Goal: Information Seeking & Learning: Learn about a topic

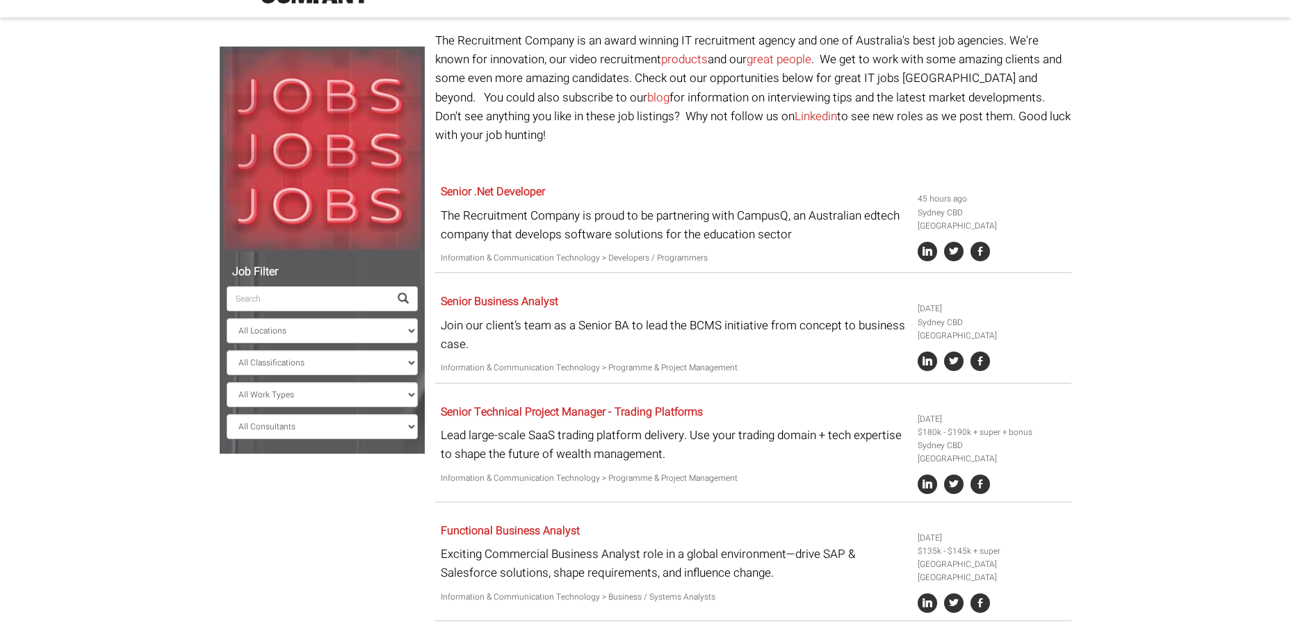
scroll to position [139, 0]
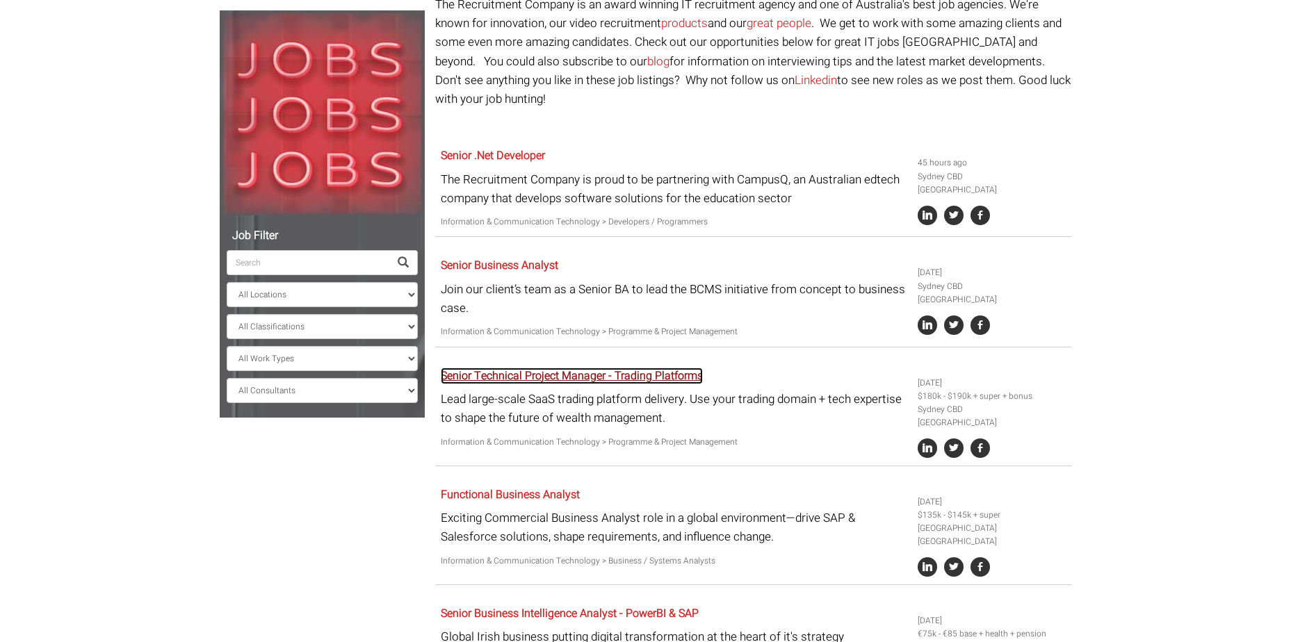
click at [594, 368] on link "Senior Technical Project Manager - Trading Platforms" at bounding box center [572, 376] width 262 height 17
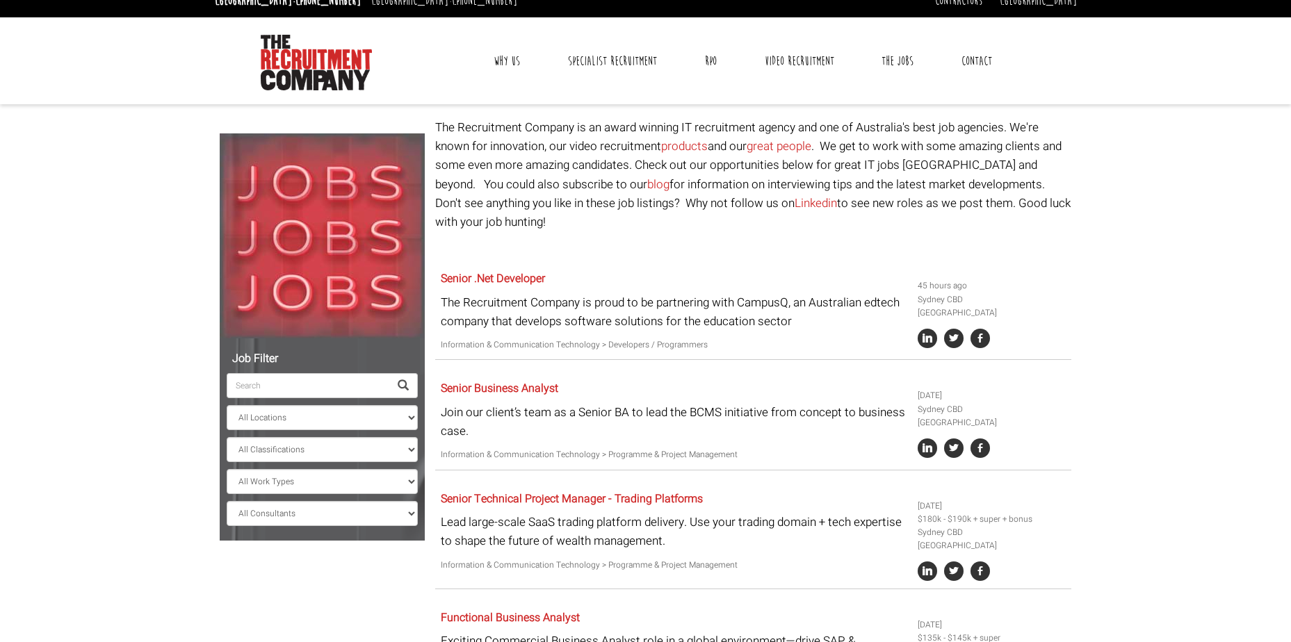
scroll to position [0, 0]
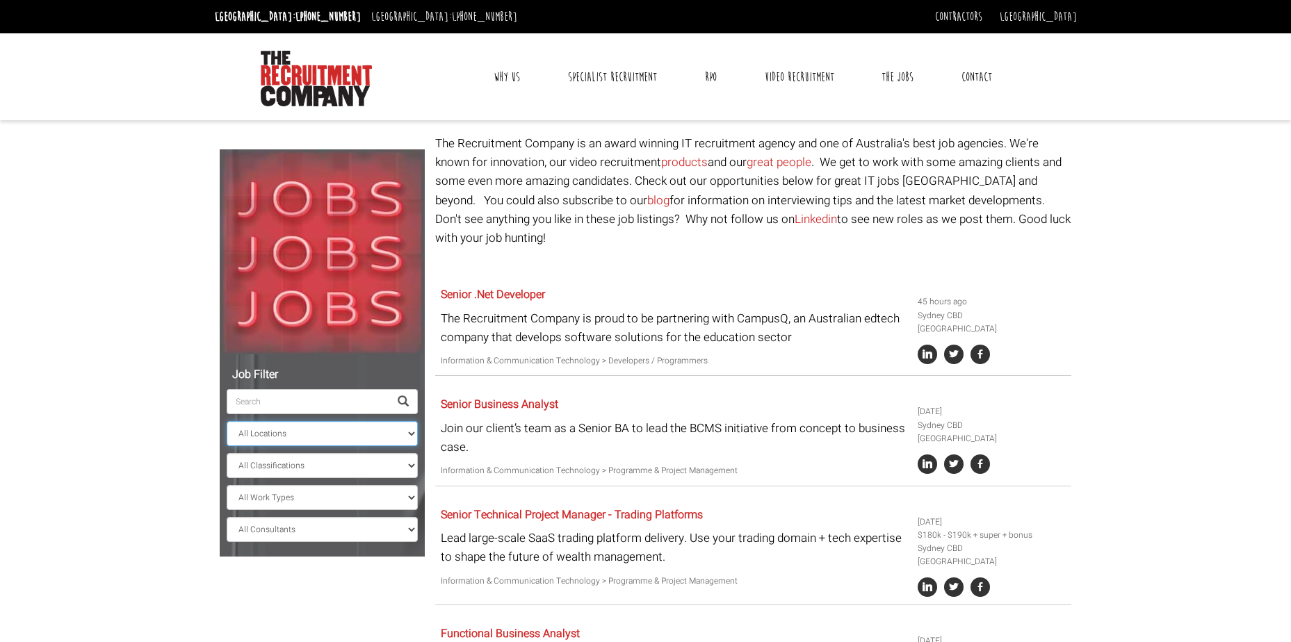
click at [412, 430] on select "All Locations [GEOGRAPHIC_DATA] [GEOGRAPHIC_DATA] [GEOGRAPHIC_DATA] [GEOGRAPHIC…" at bounding box center [322, 433] width 191 height 25
click at [412, 530] on select "All Consultants [PERSON_NAME] - Infrastructure, Cloud & DevOps, Contract [PERSO…" at bounding box center [322, 529] width 191 height 25
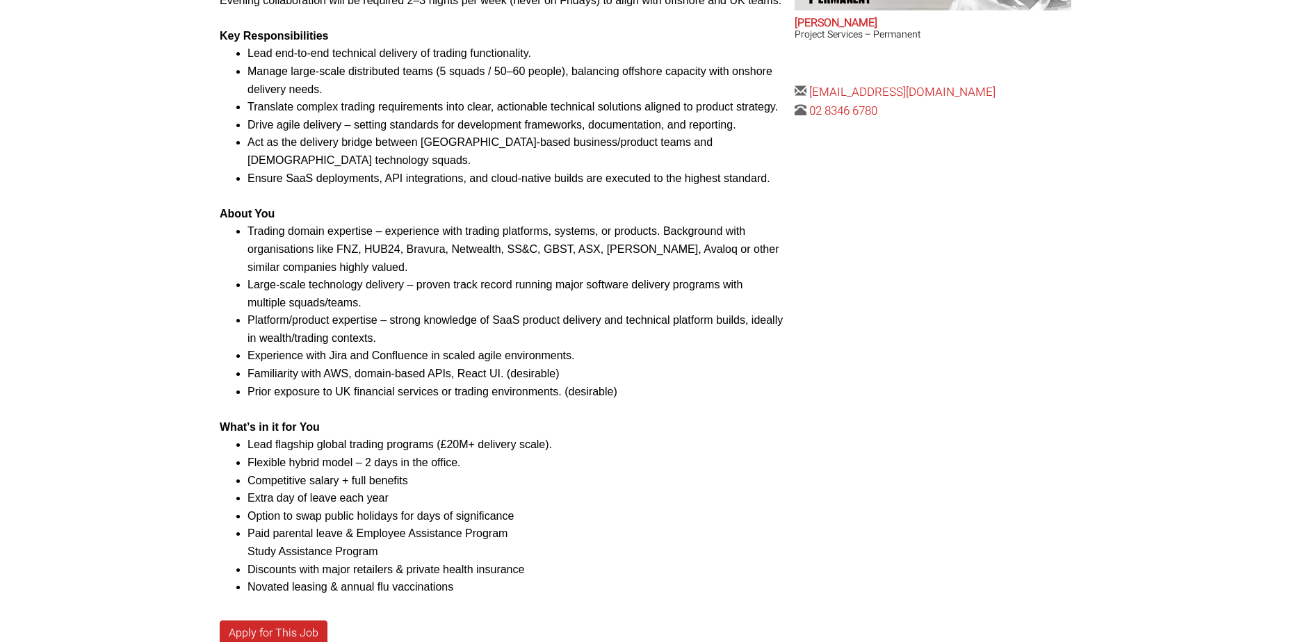
scroll to position [834, 0]
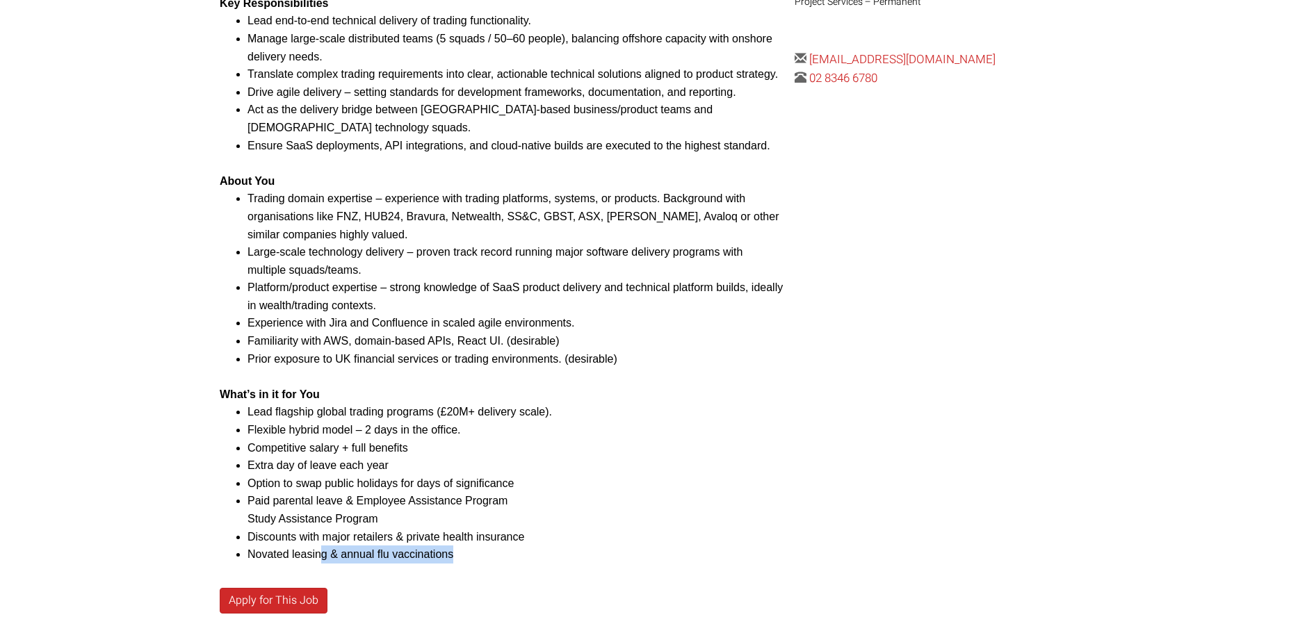
drag, startPoint x: 324, startPoint y: 518, endPoint x: 492, endPoint y: 522, distance: 168.3
click at [492, 546] on li "Novated leasing & annual flu vaccinations" at bounding box center [516, 555] width 537 height 18
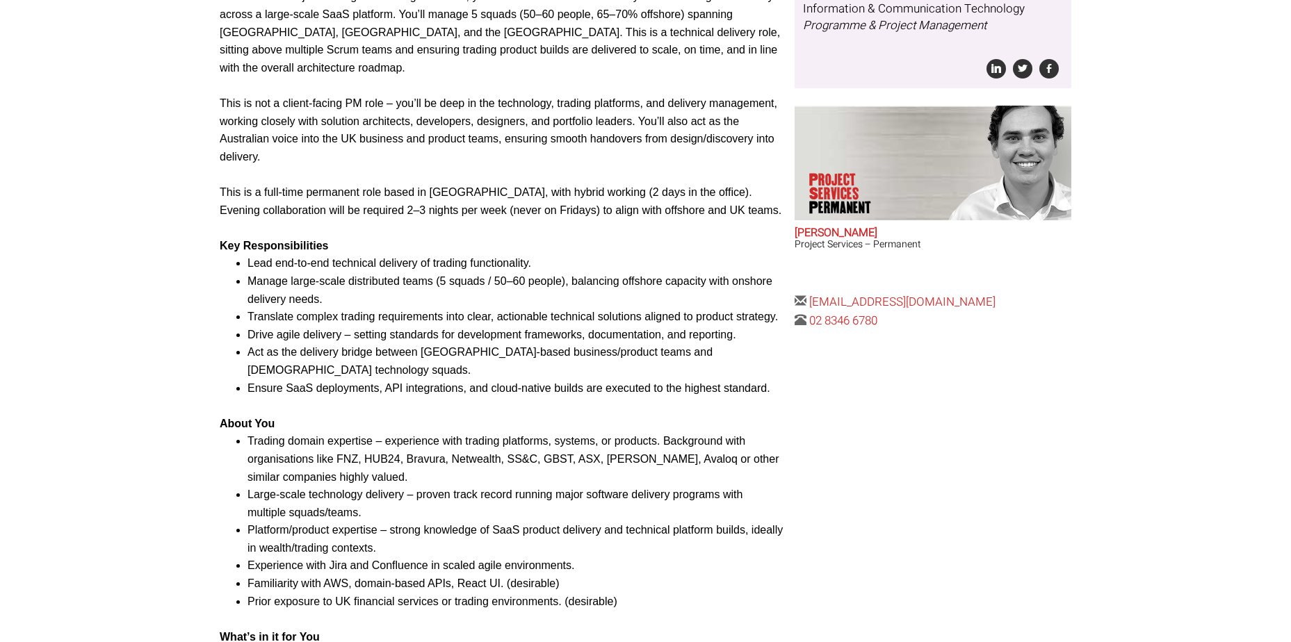
scroll to position [556, 0]
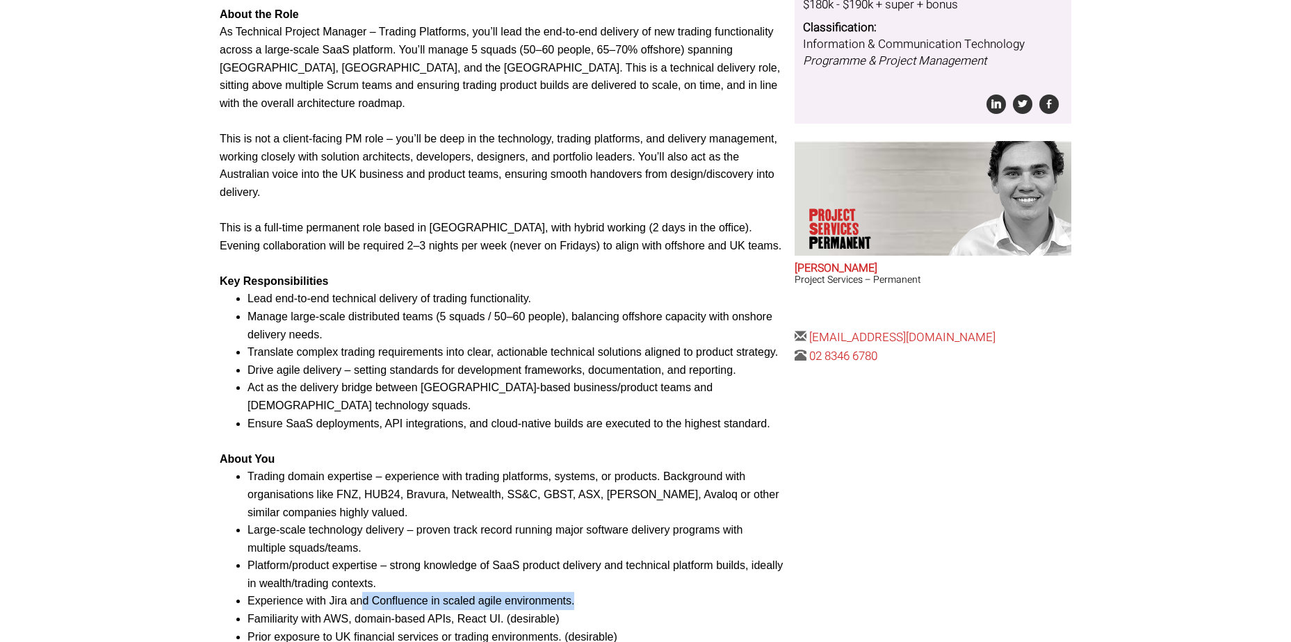
drag, startPoint x: 432, startPoint y: 569, endPoint x: 614, endPoint y: 573, distance: 181.5
click at [614, 592] on li "Experience with Jira and Confluence in scaled agile environments." at bounding box center [516, 601] width 537 height 18
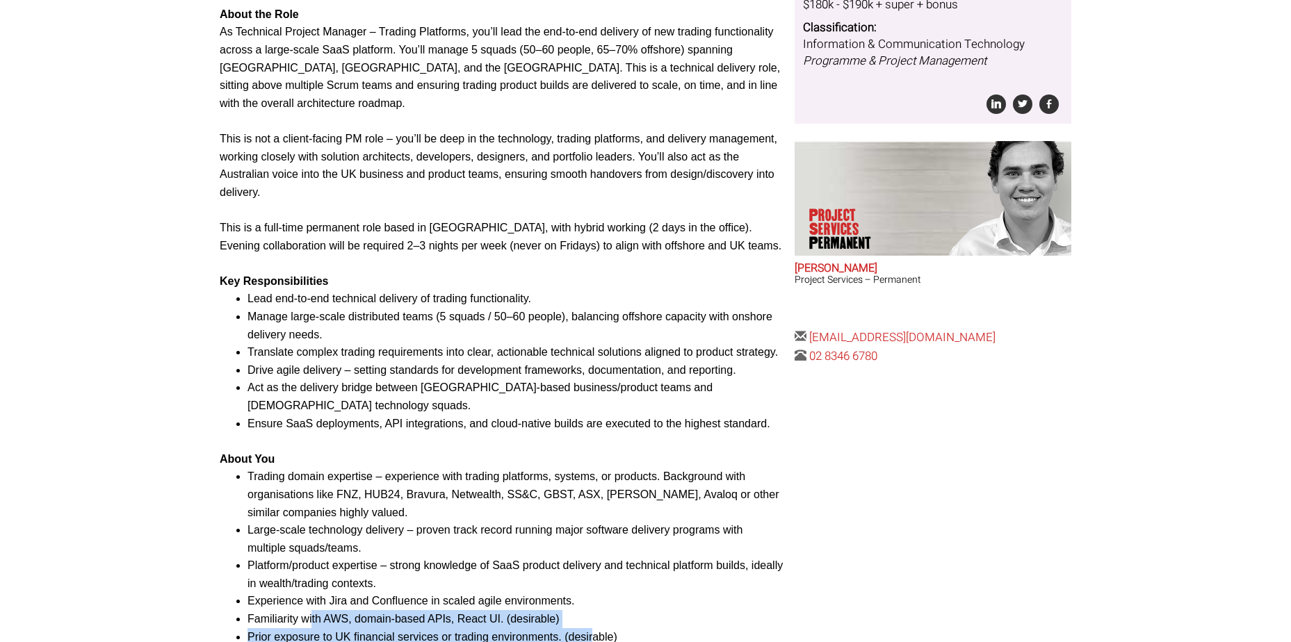
drag, startPoint x: 364, startPoint y: 585, endPoint x: 595, endPoint y: 599, distance: 232.0
click at [595, 599] on ul "Trading domain expertise – experience with trading platforms, systems, or produ…" at bounding box center [502, 557] width 565 height 178
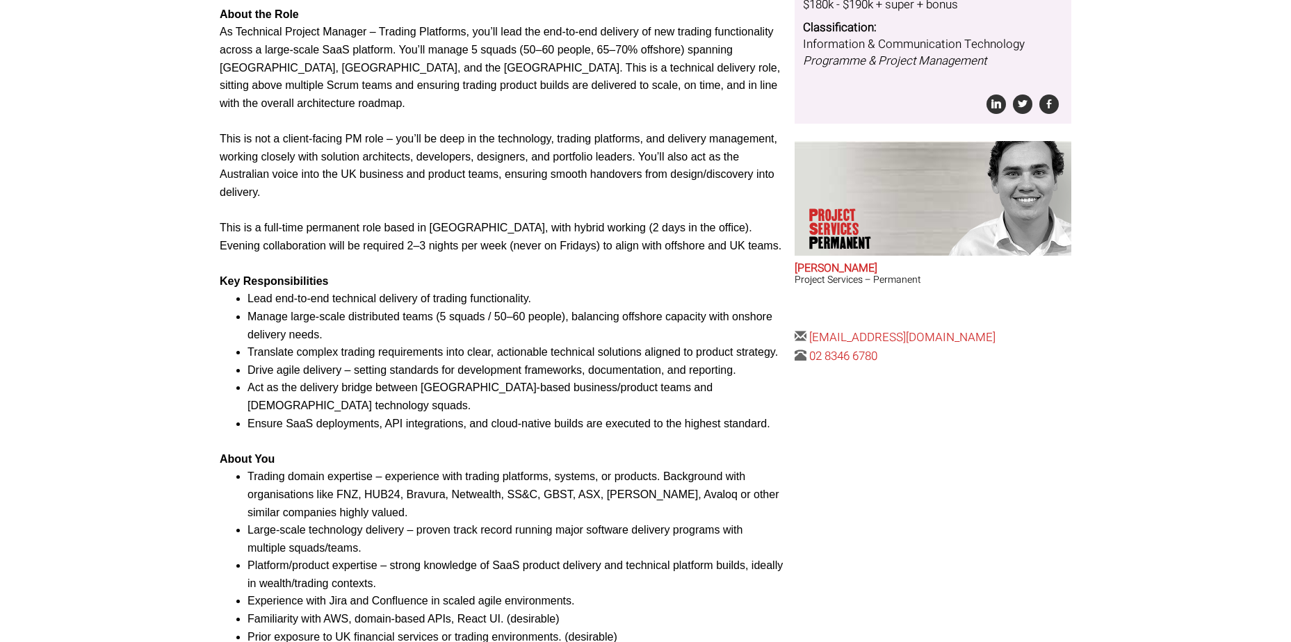
drag, startPoint x: 595, startPoint y: 599, endPoint x: 667, endPoint y: 597, distance: 71.7
click at [667, 629] on li "Prior exposure to UK financial services or trading environments. (desirable)" at bounding box center [516, 638] width 537 height 18
drag, startPoint x: 389, startPoint y: 604, endPoint x: 658, endPoint y: 617, distance: 270.1
click at [658, 617] on div "Senior Technical Project Manager – Trading Platforms Please tailor your experie…" at bounding box center [502, 340] width 565 height 1003
drag, startPoint x: 658, startPoint y: 617, endPoint x: 656, endPoint y: 608, distance: 9.3
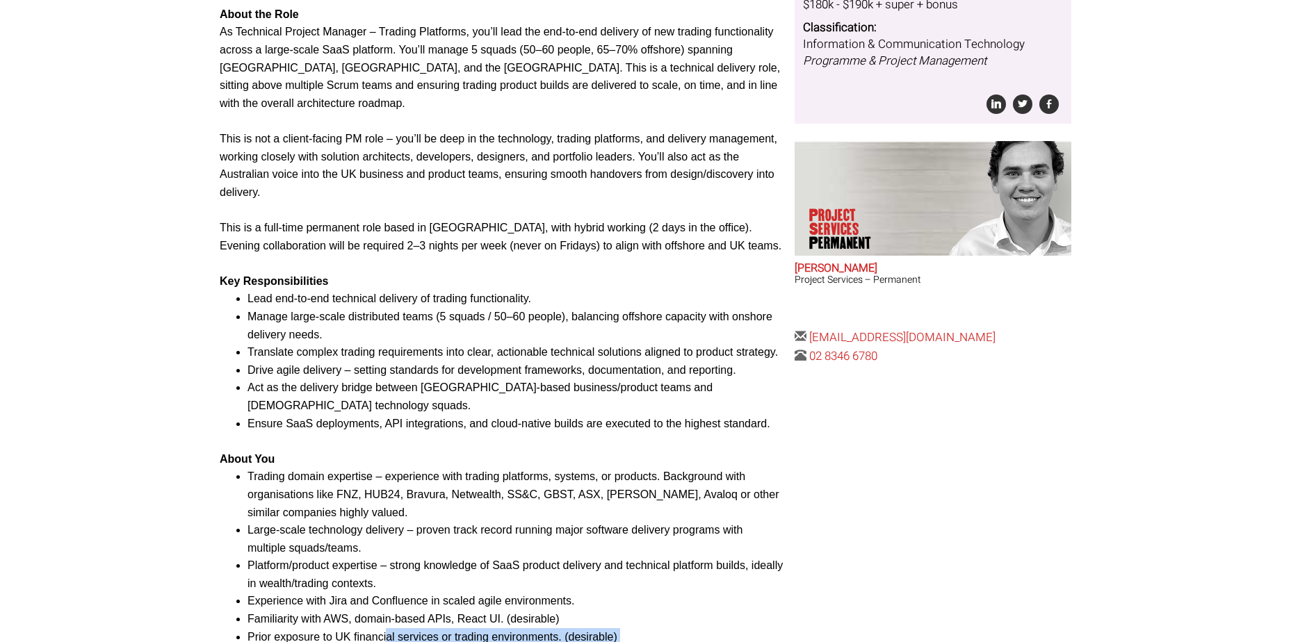
click at [656, 629] on li "Prior exposure to UK financial services or trading environments. (desirable)" at bounding box center [516, 638] width 537 height 18
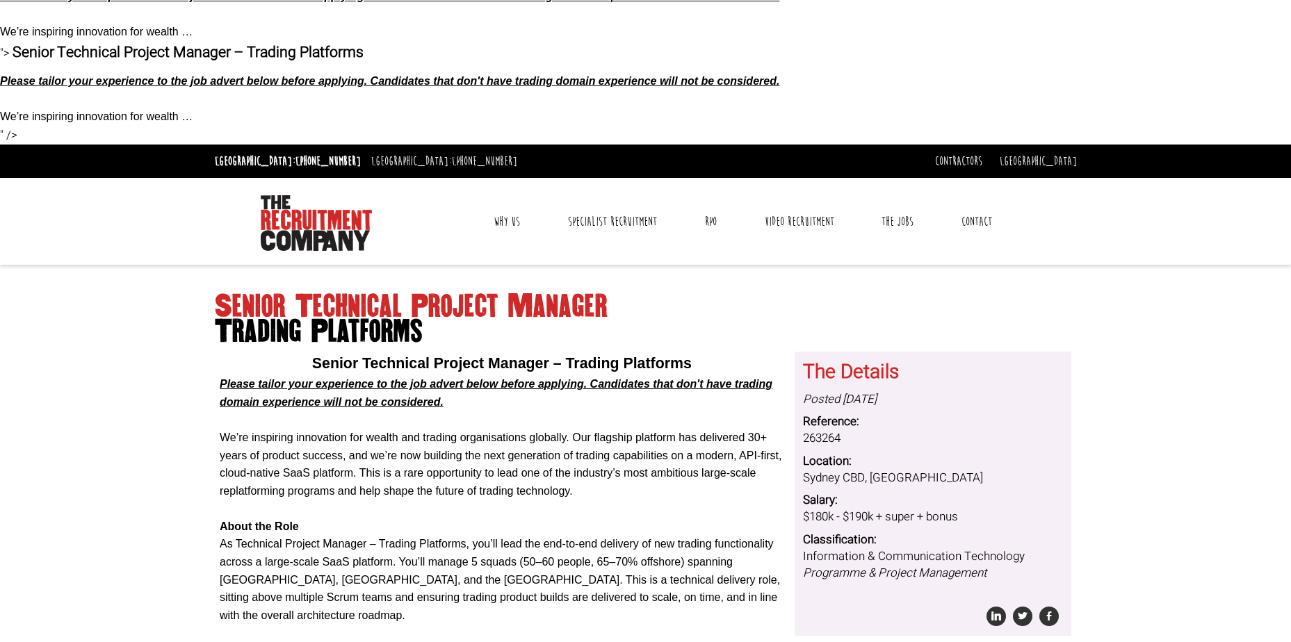
scroll to position [0, 0]
